Goal: Task Accomplishment & Management: Manage account settings

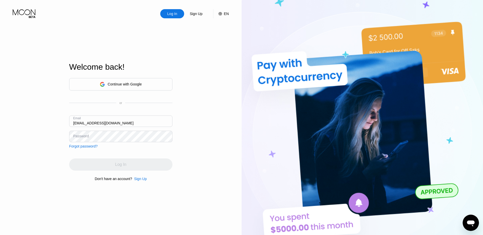
click at [86, 124] on input "[EMAIL_ADDRESS][DOMAIN_NAME]" at bounding box center [120, 120] width 103 height 11
type input "[EMAIL_ADDRESS][DOMAIN_NAME]"
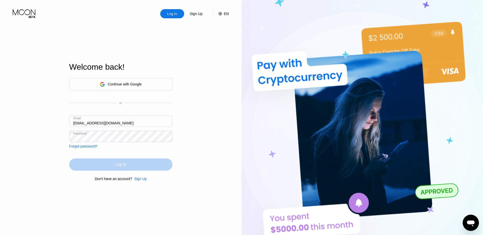
click at [102, 164] on div "Log In" at bounding box center [120, 164] width 103 height 12
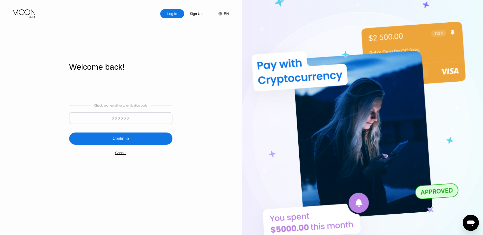
click at [110, 119] on input at bounding box center [120, 117] width 103 height 11
paste input "598695"
type input "598695"
click at [106, 139] on div "Continue" at bounding box center [120, 139] width 103 height 12
